Goal: Task Accomplishment & Management: Manage account settings

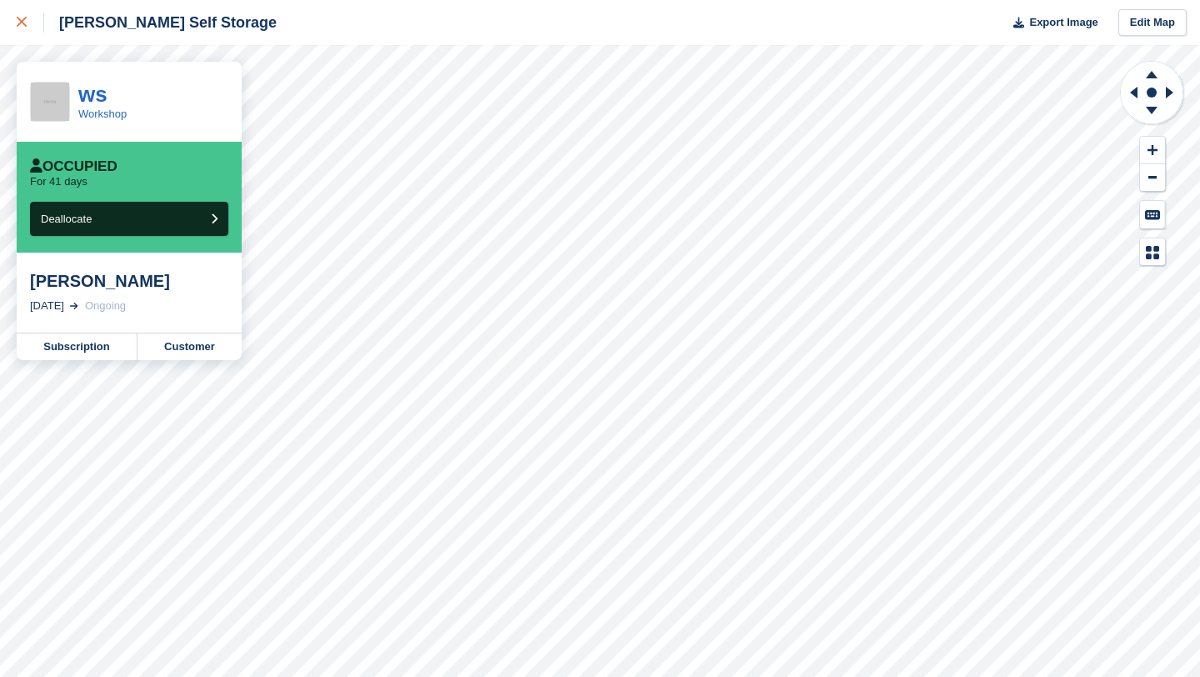
click at [21, 41] on link at bounding box center [22, 22] width 44 height 45
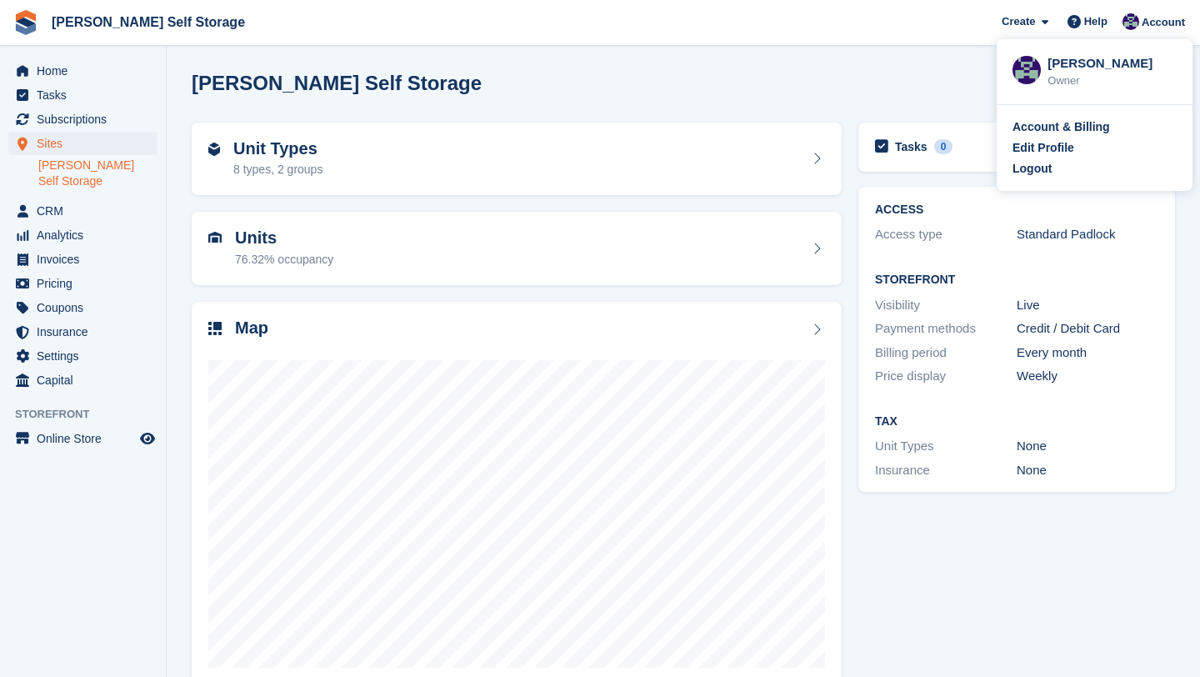
click at [1034, 166] on div "Logout" at bounding box center [1032, 169] width 39 height 18
